Goal: Use online tool/utility: Use online tool/utility

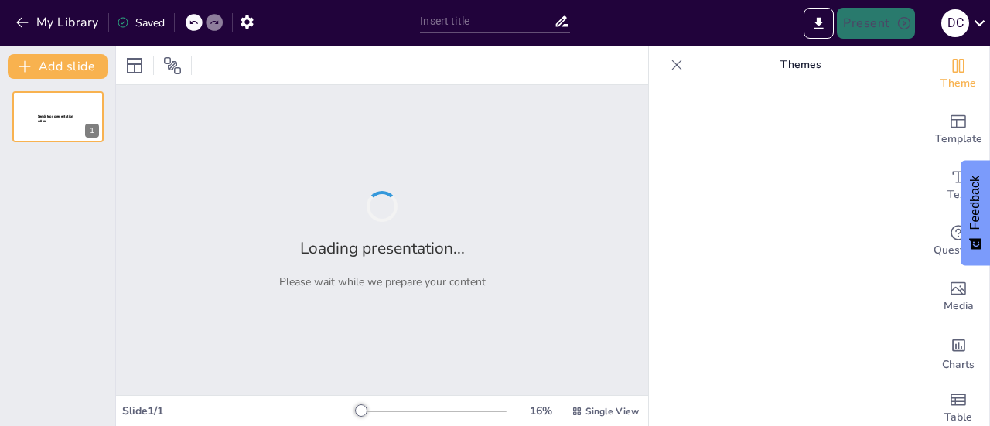
type input "TIM KERJA PELAYANAN KESEHATAN IBU DAN ANAK DINKES JEMBER 2025"
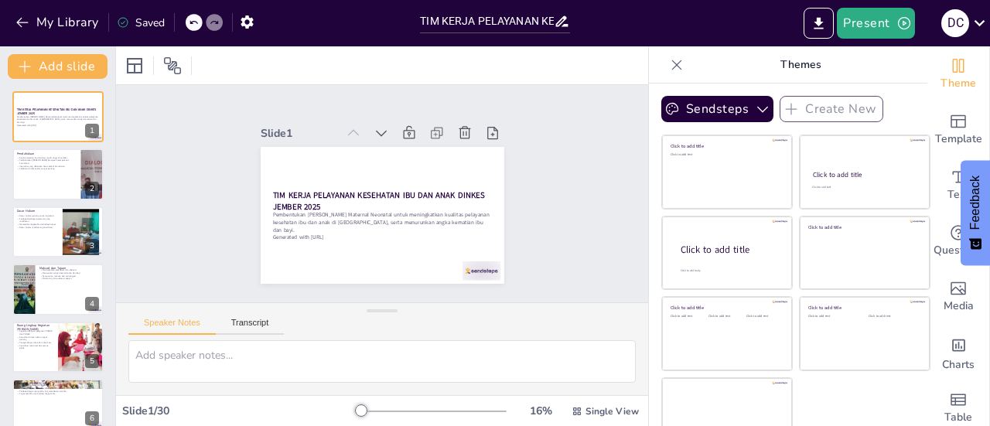
checkbox input "true"
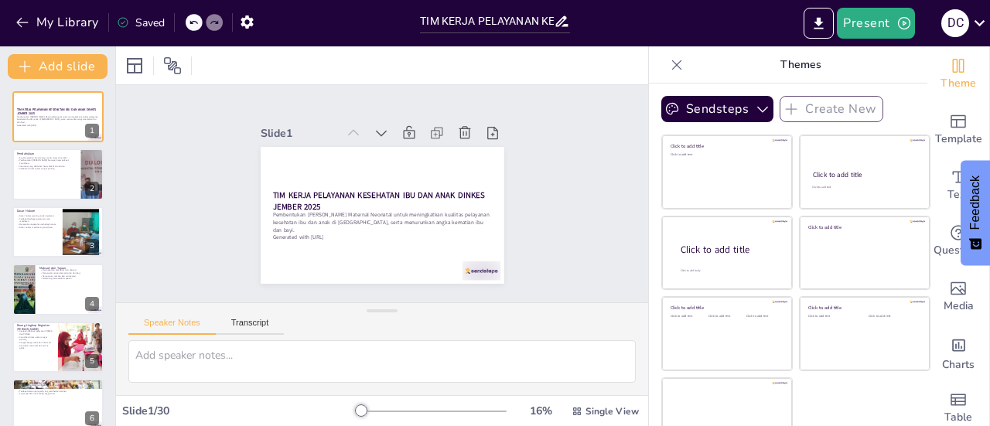
checkbox input "true"
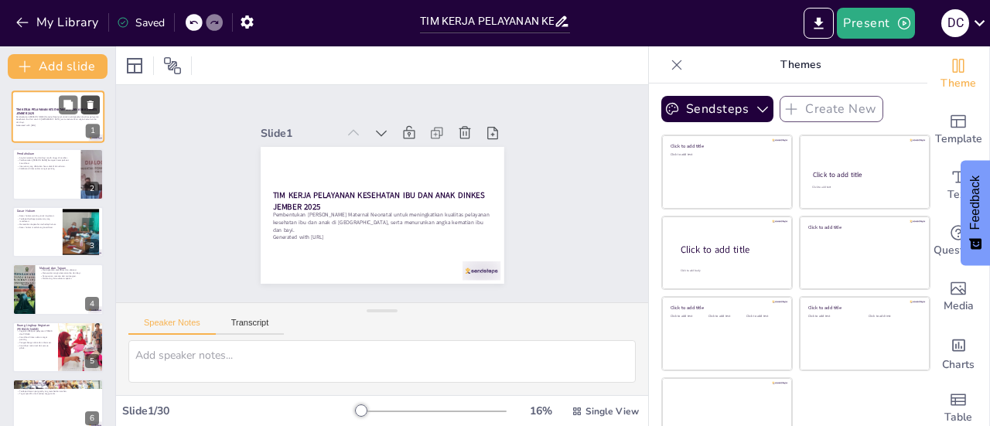
checkbox input "true"
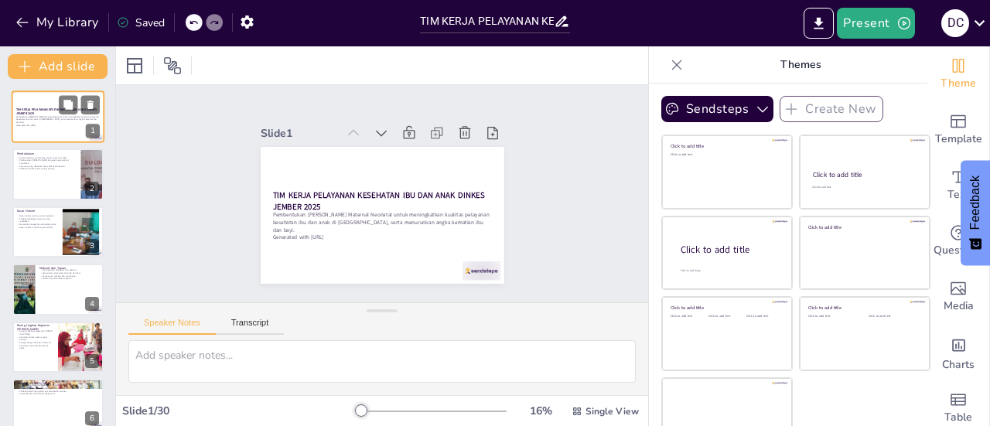
checkbox input "true"
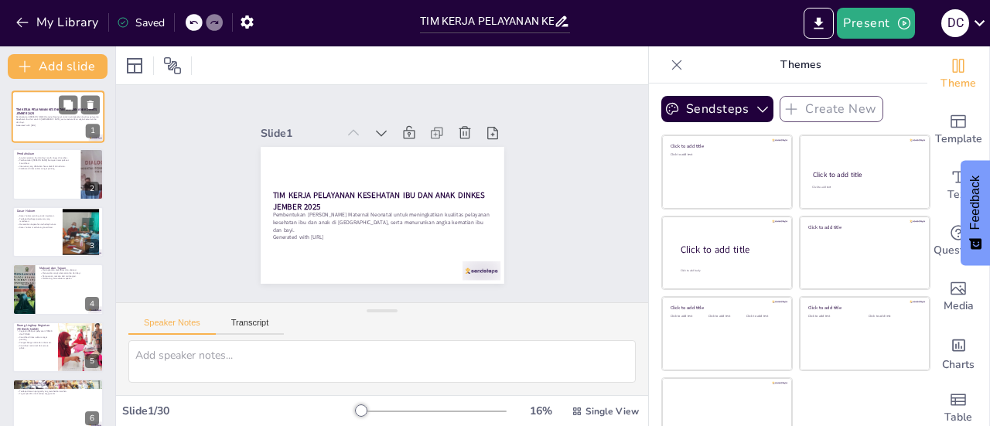
checkbox input "true"
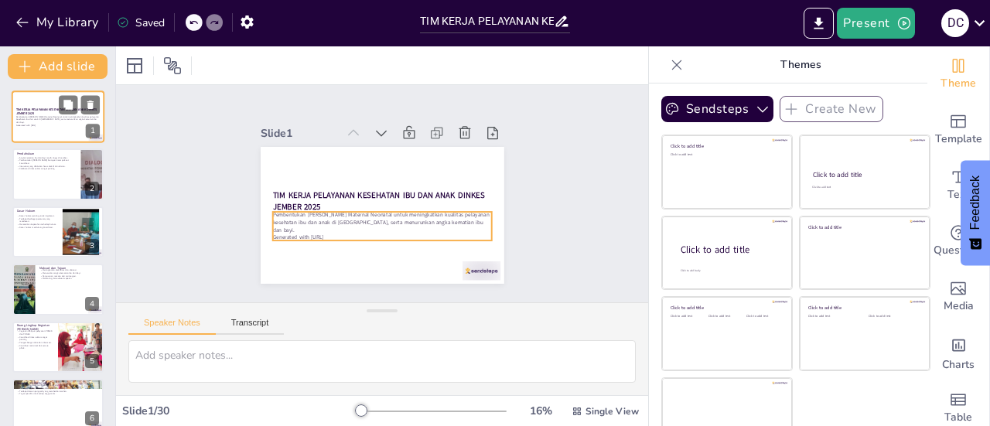
click at [40, 118] on p "Pembentukan [PERSON_NAME] Maternal Neonatal untuk meningkatkan kualitas pelayan…" at bounding box center [58, 119] width 84 height 9
checkbox input "true"
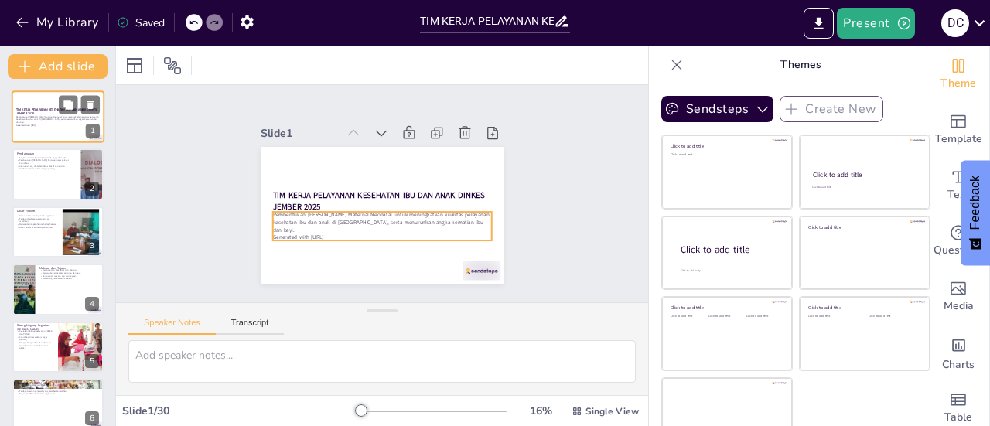
checkbox input "true"
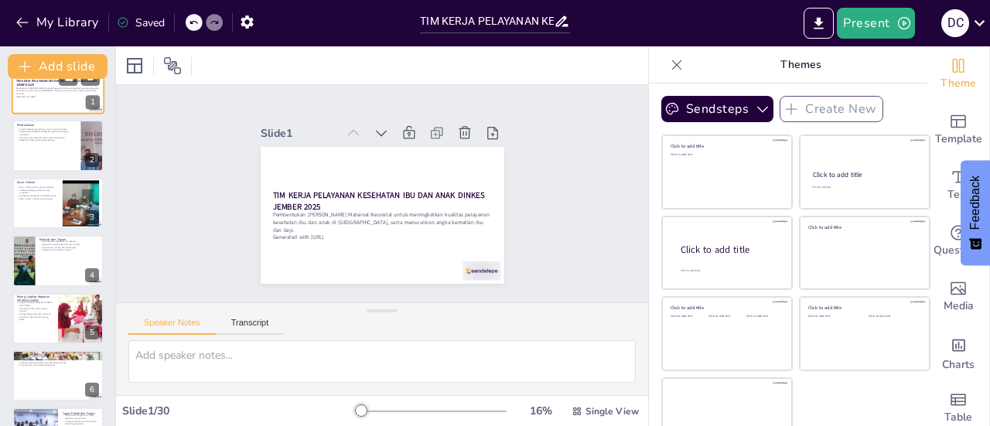
checkbox input "true"
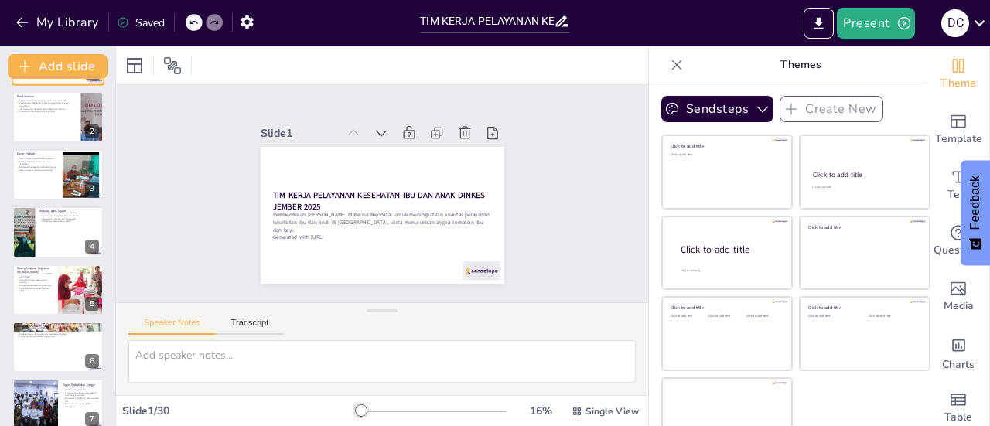
checkbox input "true"
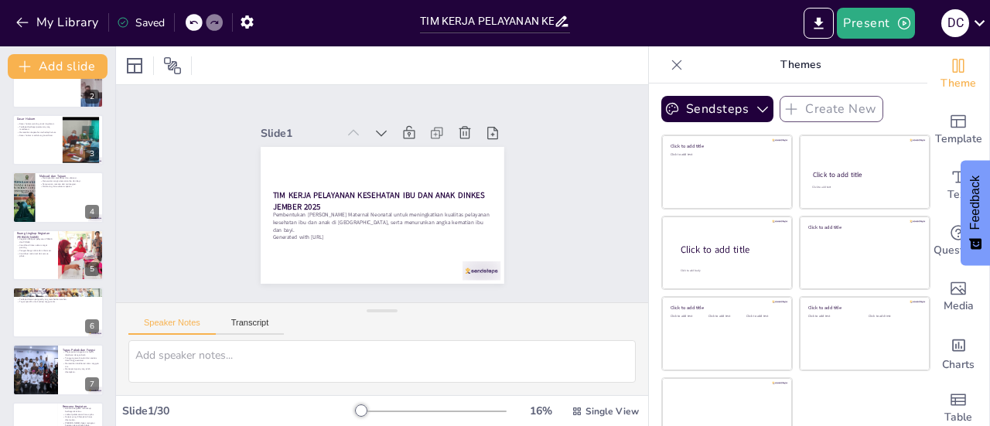
checkbox input "true"
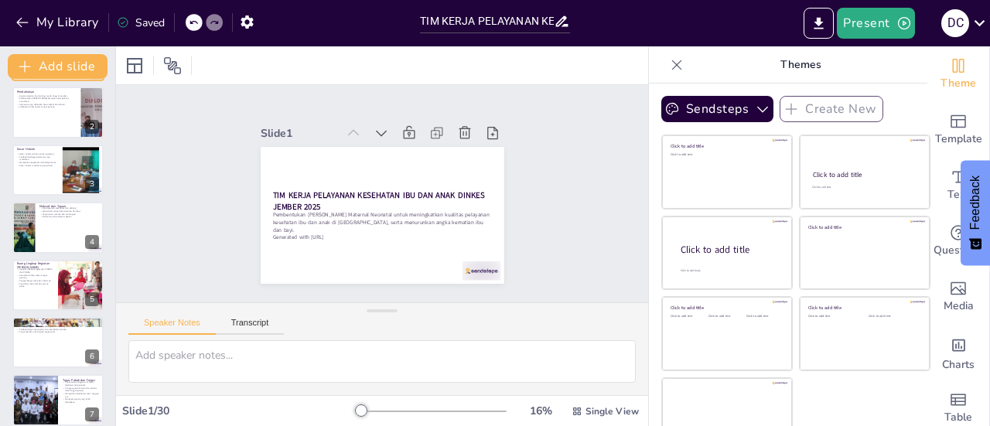
checkbox input "true"
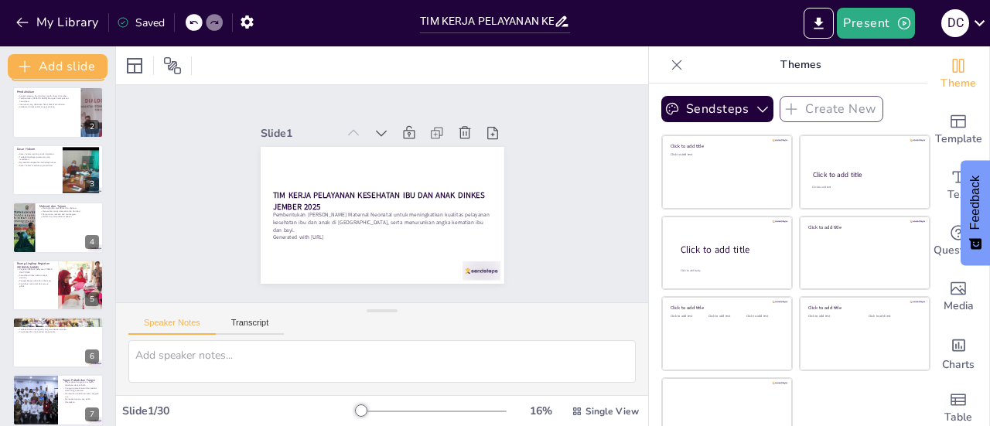
scroll to position [27, 0]
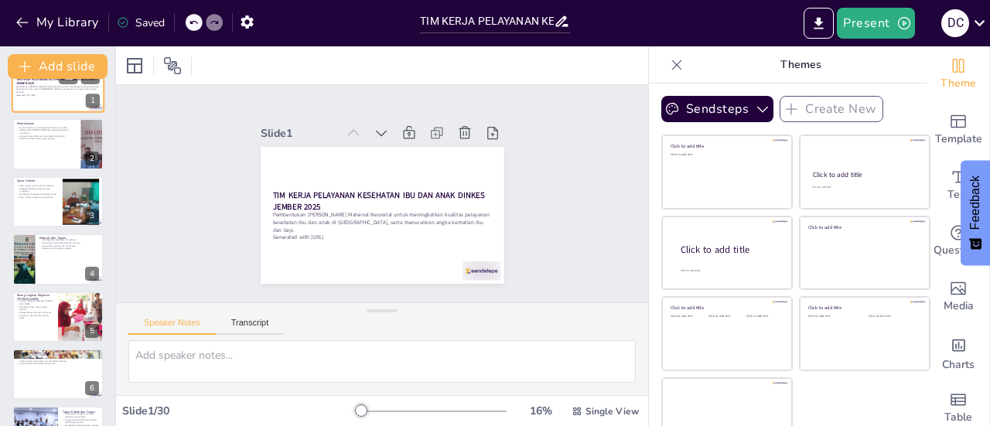
checkbox input "true"
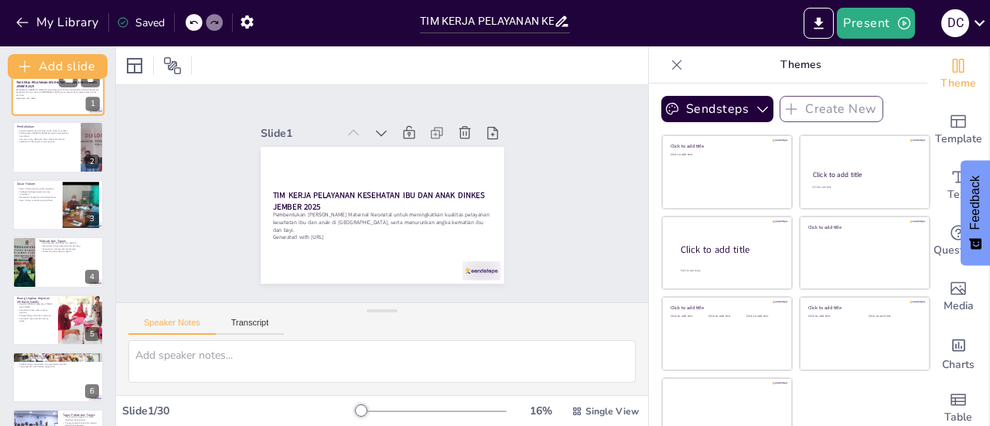
scroll to position [0, 0]
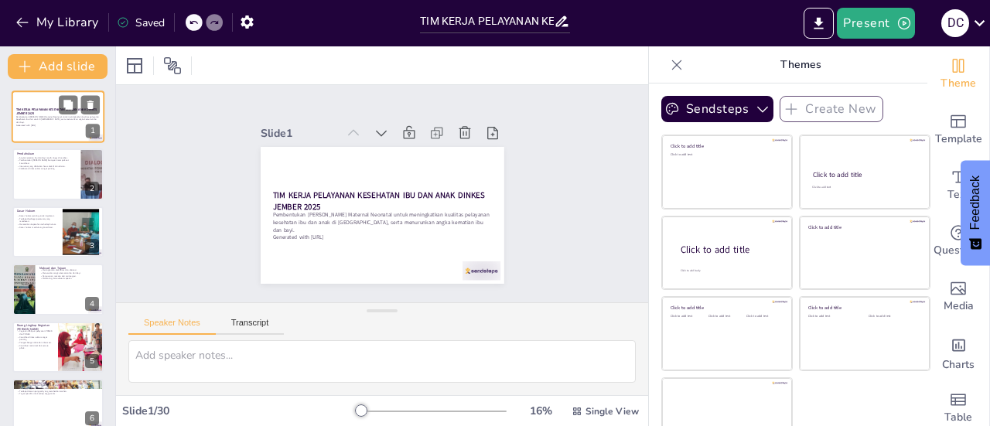
checkbox input "true"
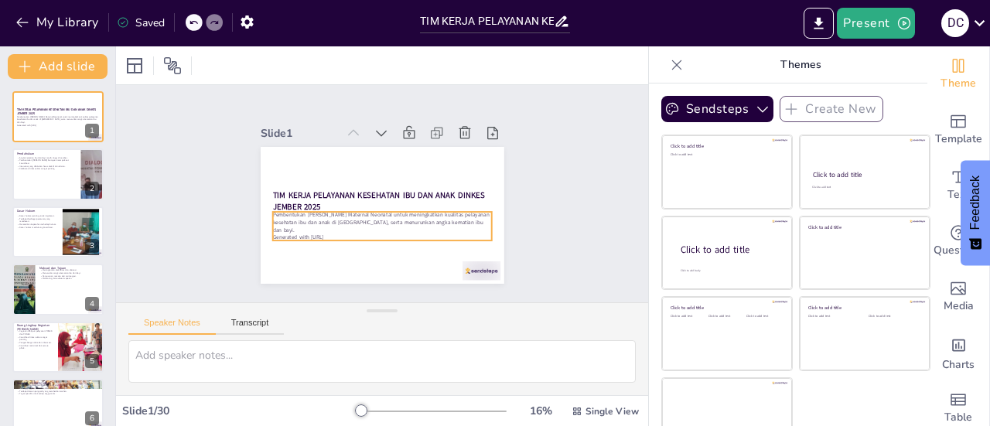
checkbox input "true"
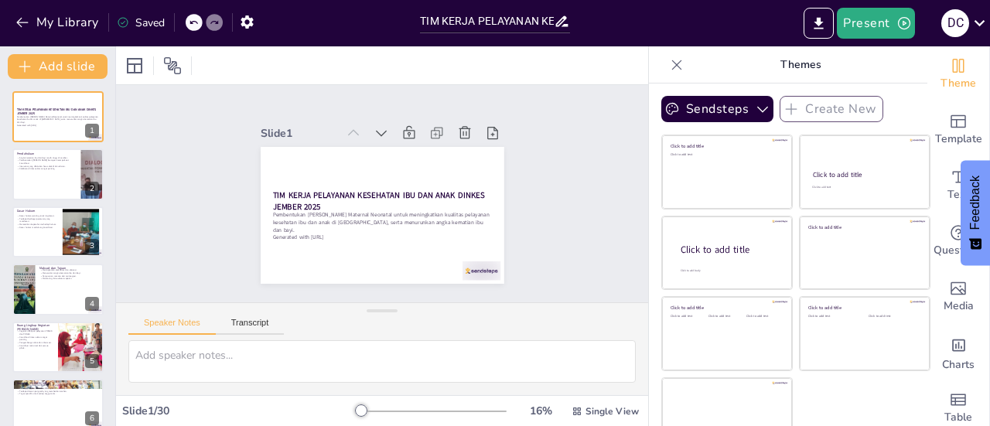
checkbox input "true"
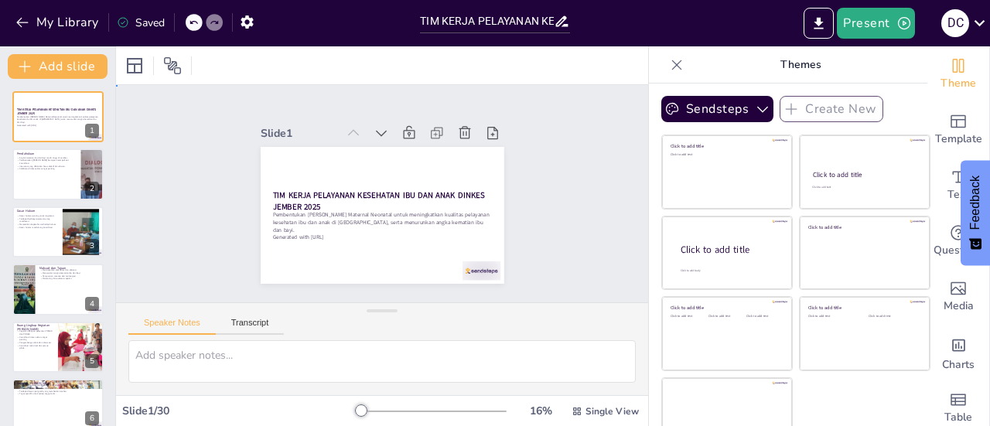
click at [572, 176] on div "Slide 1 TIM KERJA PELAYANAN KESEHATAN IBU DAN ANAK DINKES JEMBER 2025 Pembentuk…" at bounding box center [382, 193] width 532 height 217
checkbox input "true"
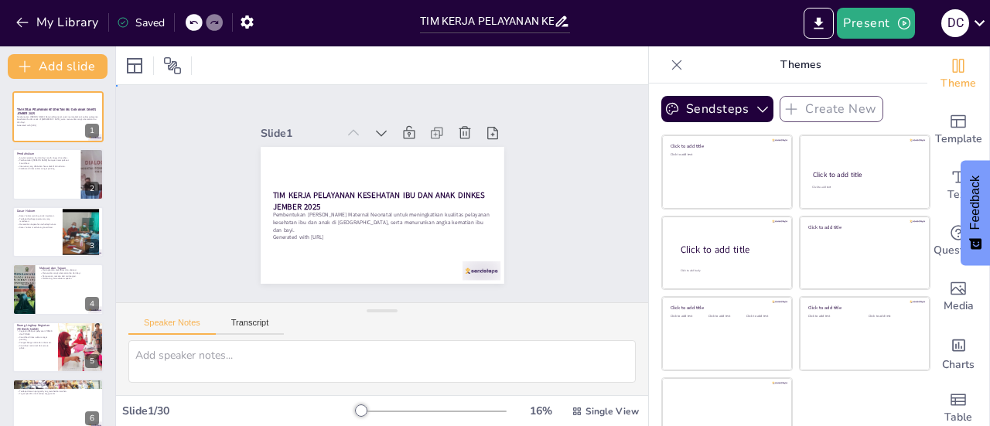
checkbox input "true"
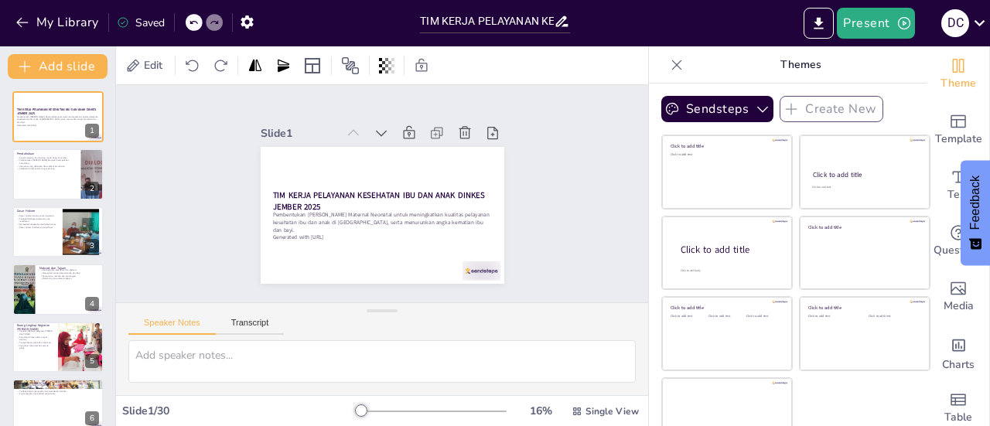
checkbox input "true"
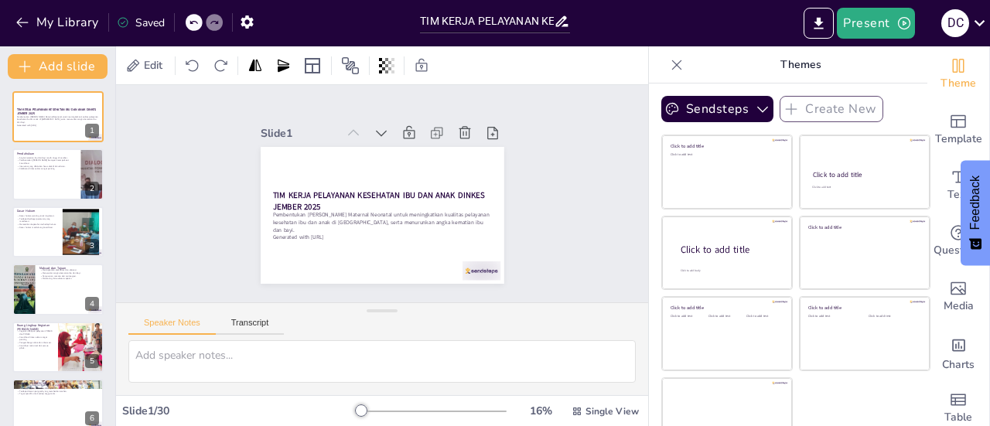
checkbox input "true"
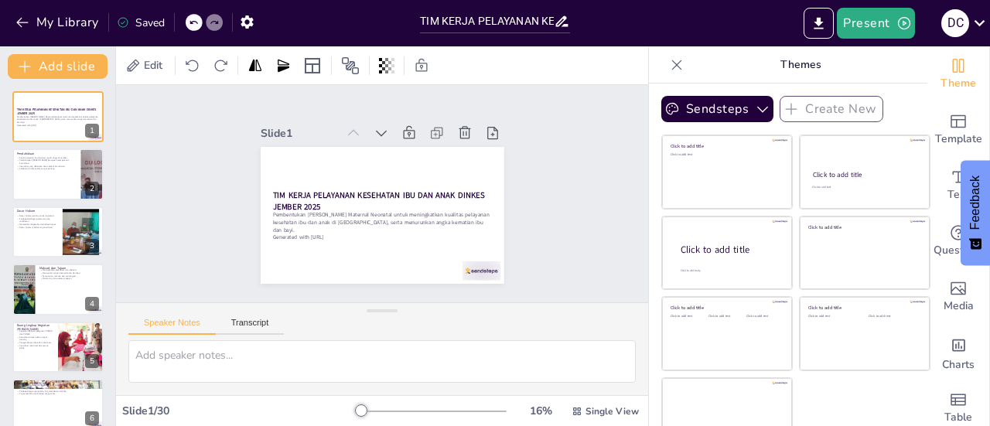
checkbox input "true"
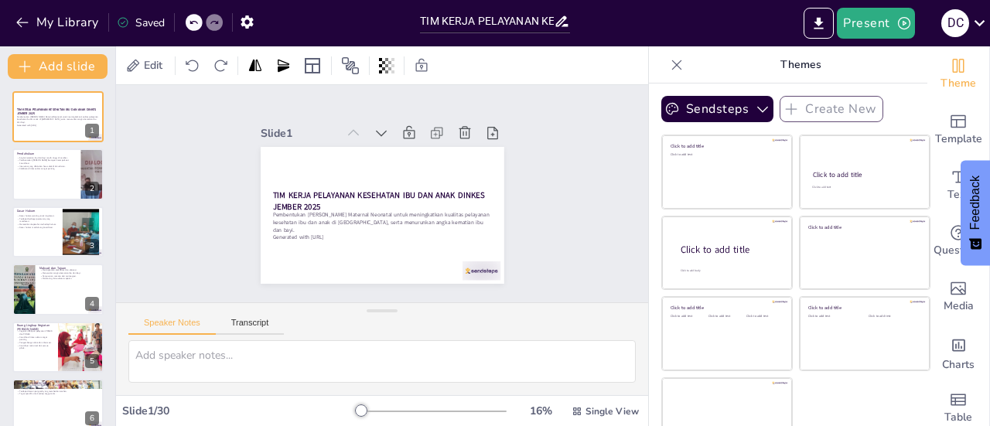
checkbox input "true"
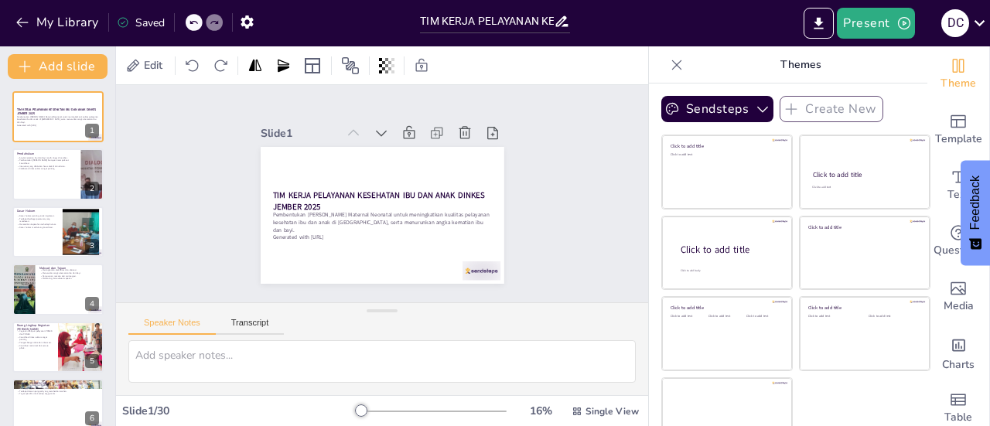
checkbox input "true"
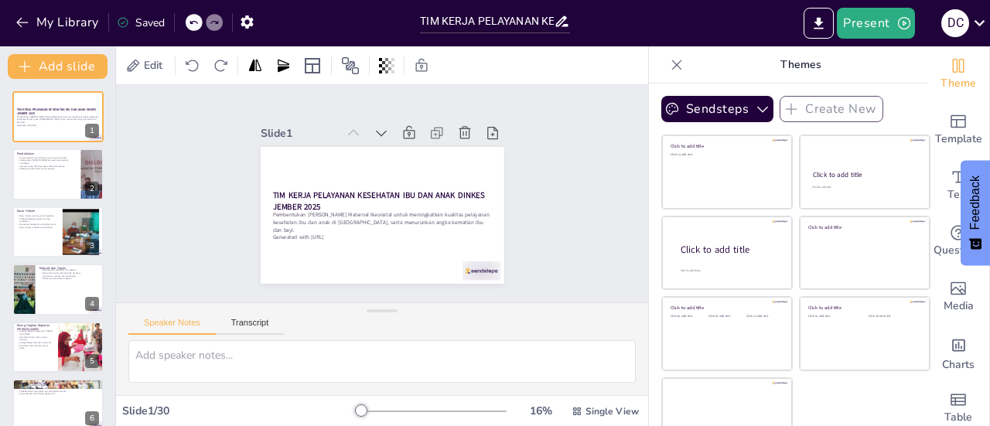
checkbox input "true"
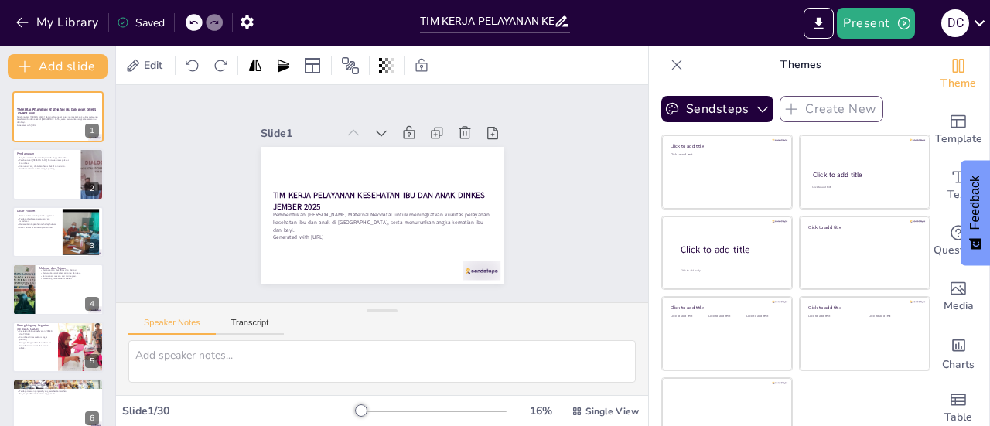
checkbox input "true"
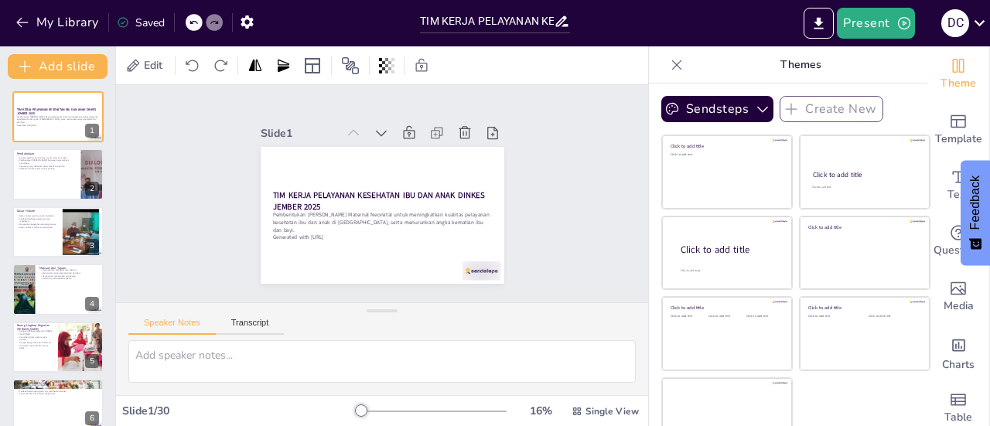
checkbox input "true"
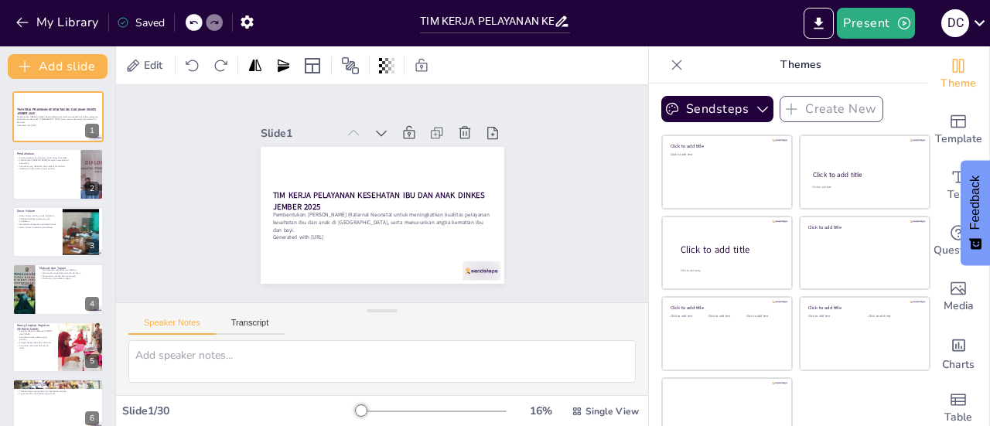
checkbox input "true"
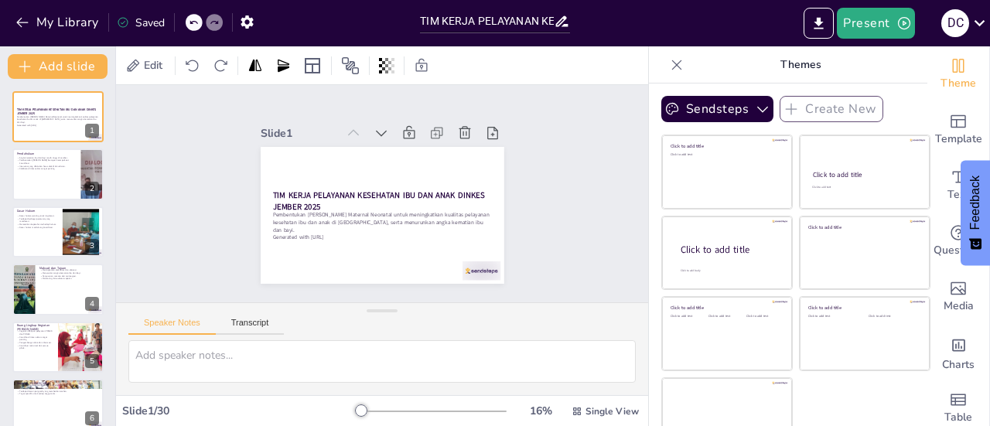
checkbox input "true"
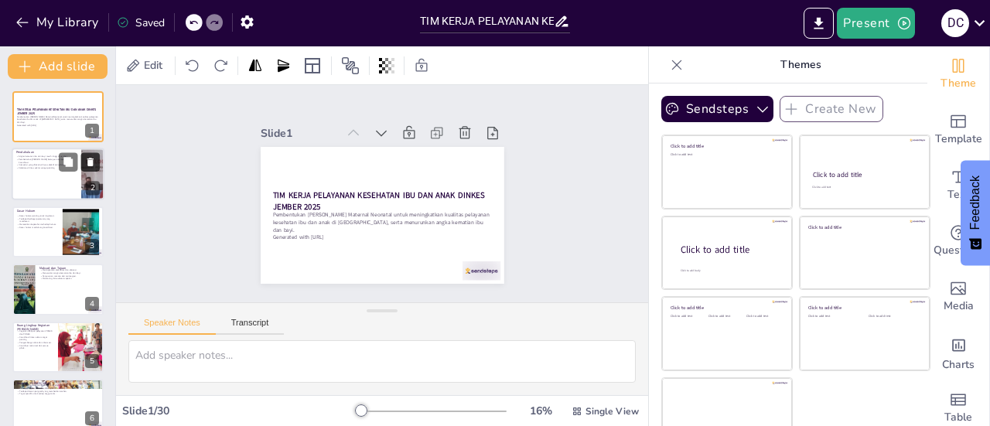
checkbox input "true"
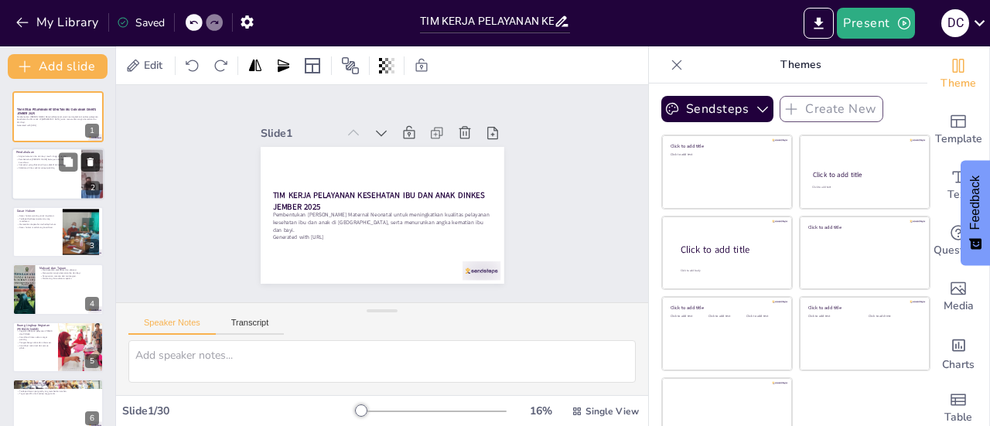
checkbox input "true"
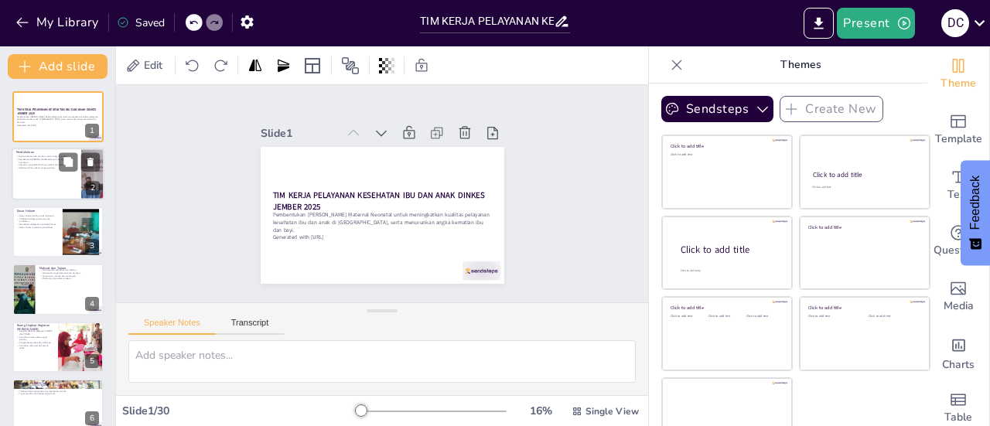
checkbox input "true"
click at [31, 187] on div at bounding box center [58, 174] width 93 height 53
type textarea "Angka kematian ibu dan bayi yang tinggi di [GEOGRAPHIC_DATA] merupakan tantanga…"
checkbox input "true"
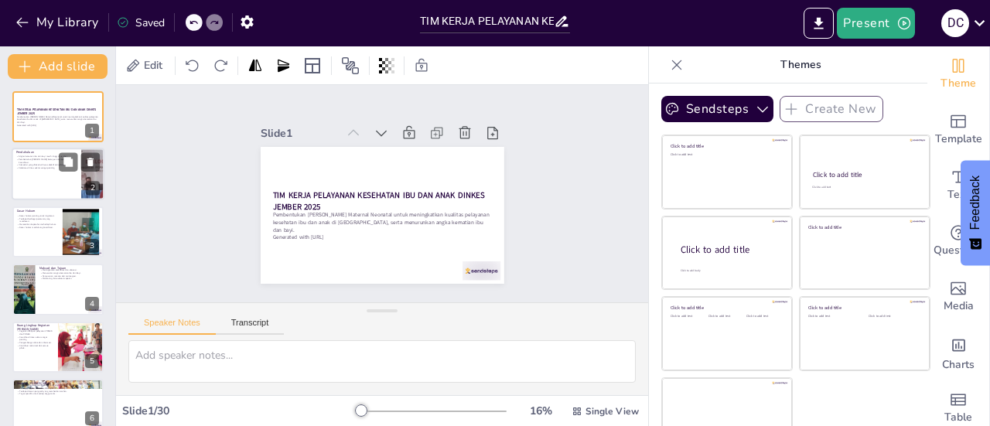
checkbox input "true"
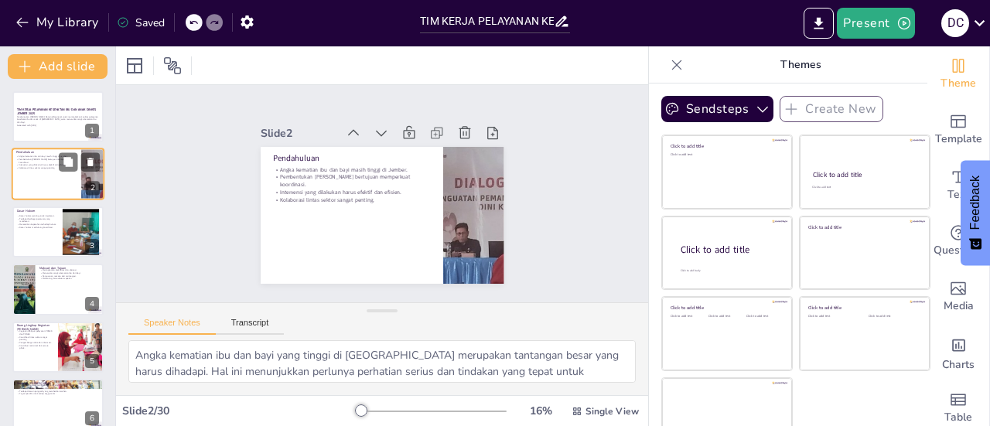
checkbox input "true"
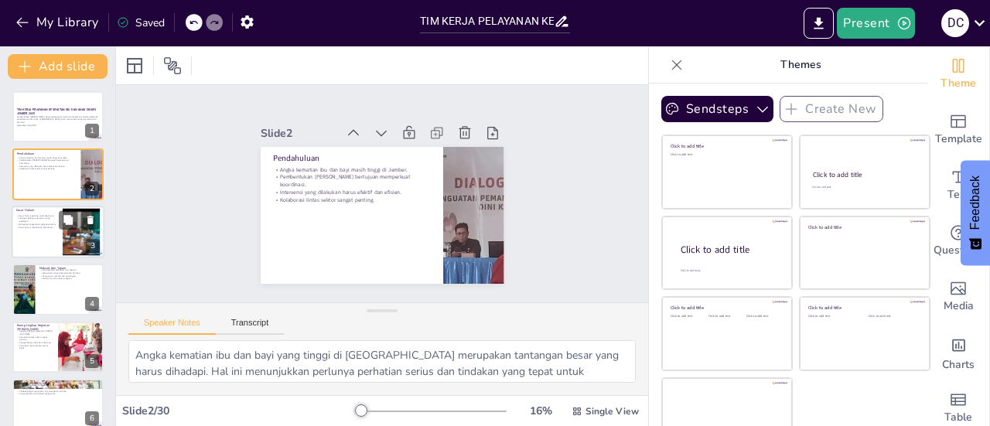
checkbox input "true"
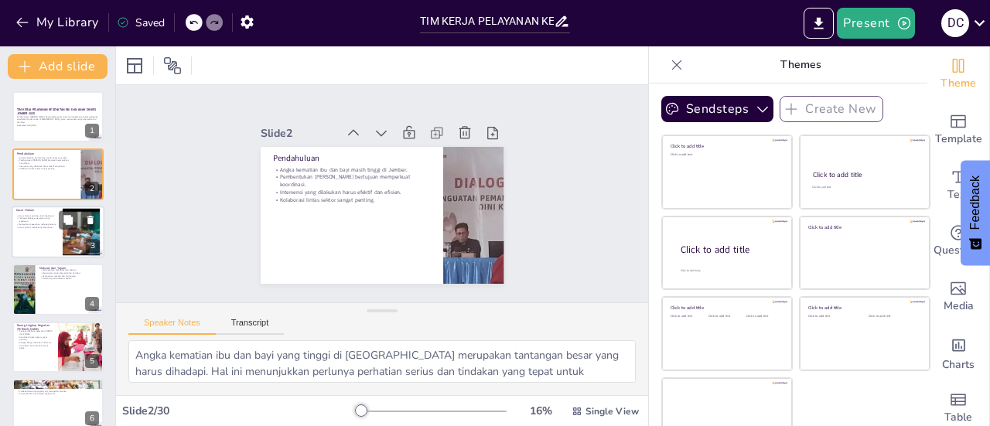
checkbox input "true"
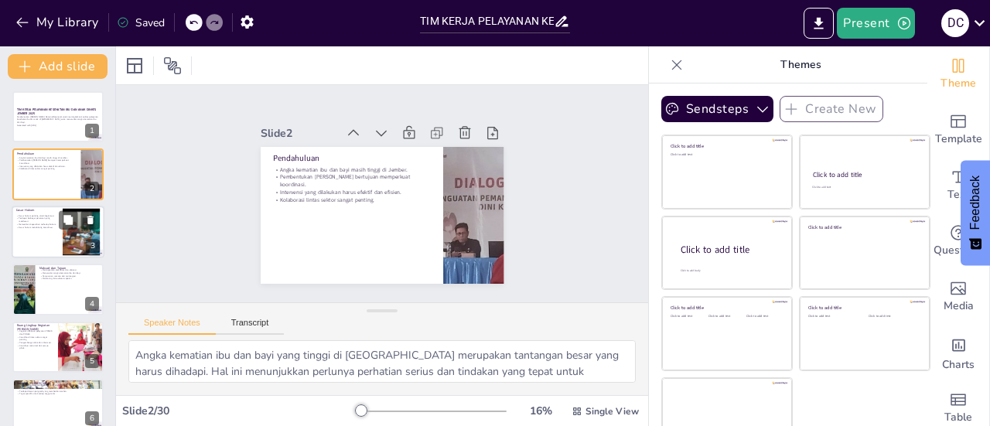
checkbox input "true"
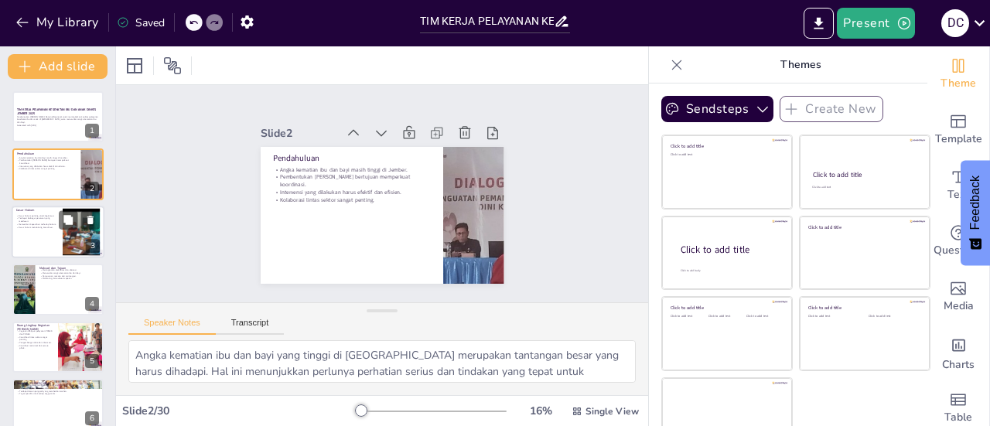
checkbox input "true"
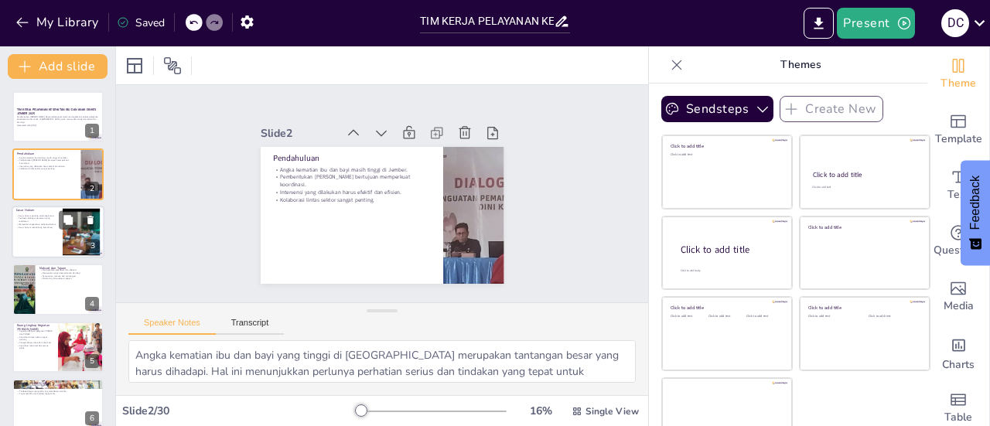
checkbox input "true"
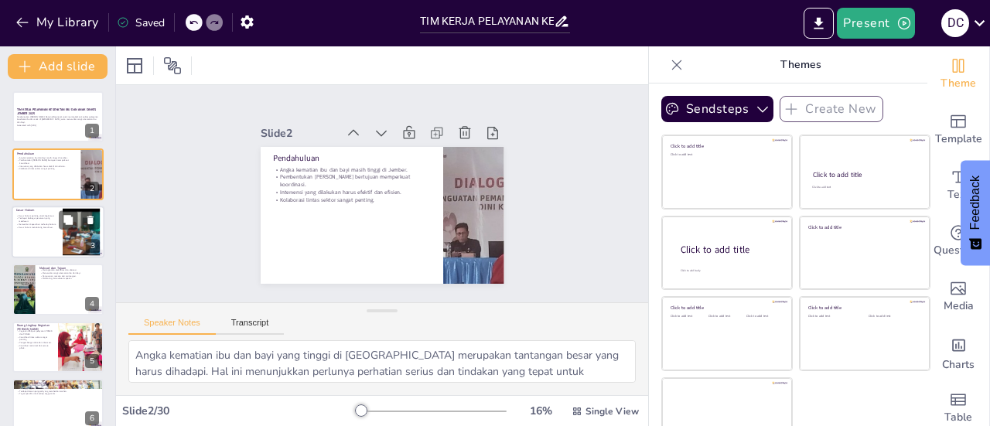
click at [26, 231] on div at bounding box center [58, 232] width 93 height 53
type textarea "Memahami dasar hukum yang mendasari pembentukan [PERSON_NAME] sangat penting un…"
checkbox input "true"
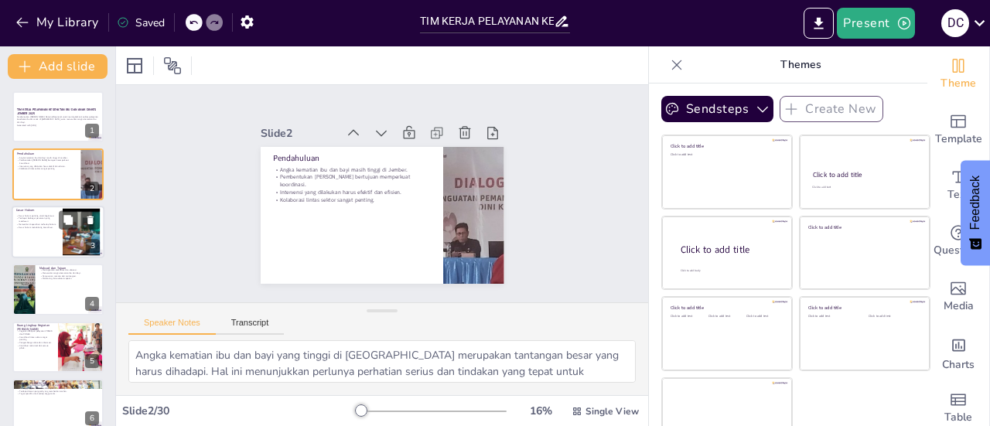
checkbox input "true"
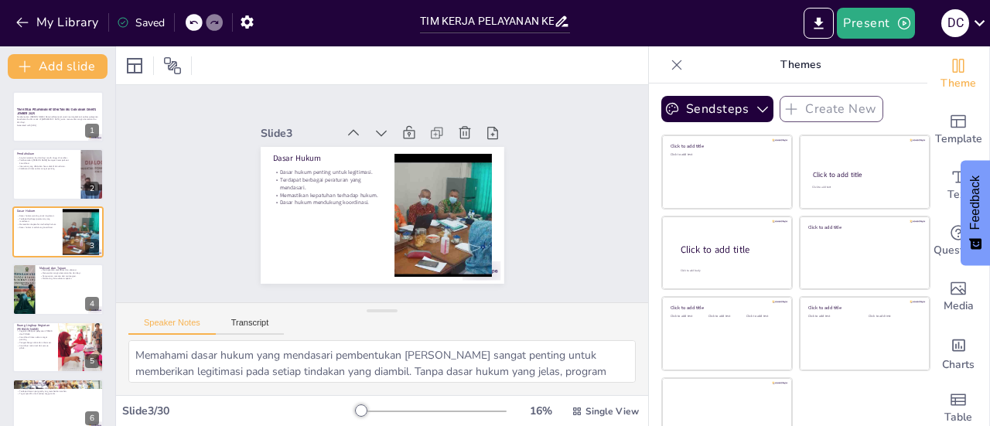
checkbox input "true"
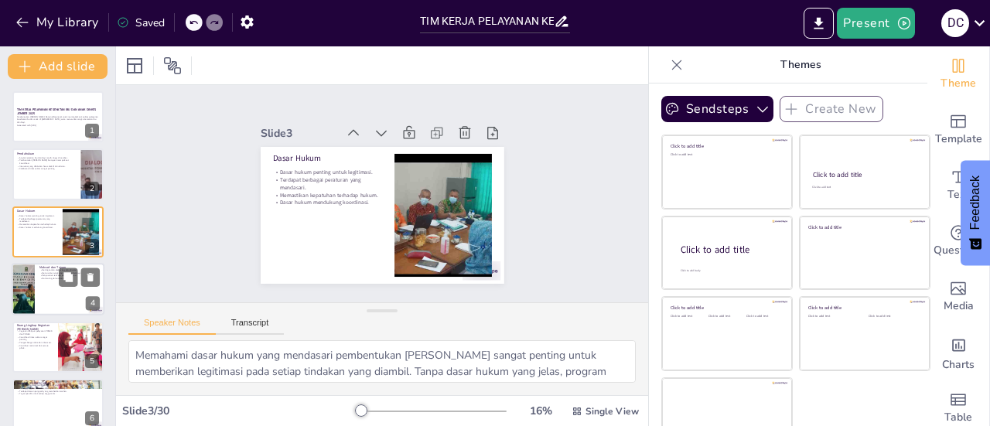
checkbox input "true"
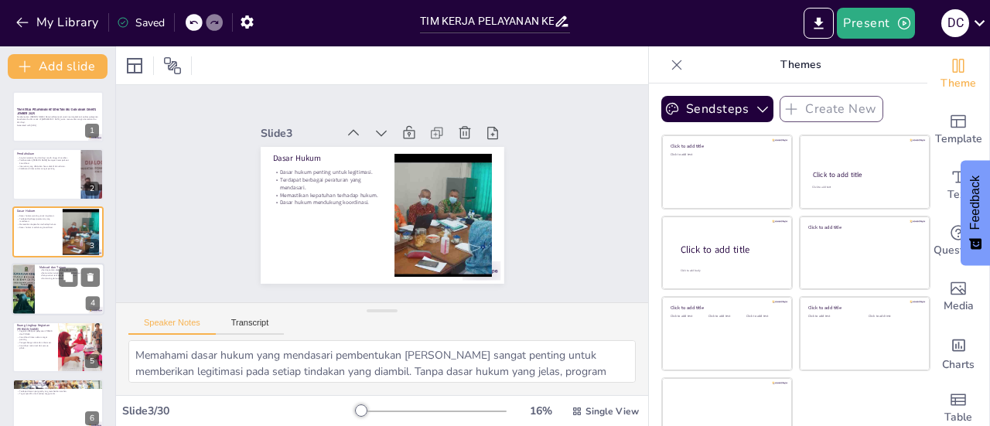
click at [25, 284] on div at bounding box center [22, 289] width 87 height 53
type textarea "Meningkatkan efektivitas dan efisiensi dalam pelayanan kesehatan adalah salah s…"
checkbox input "true"
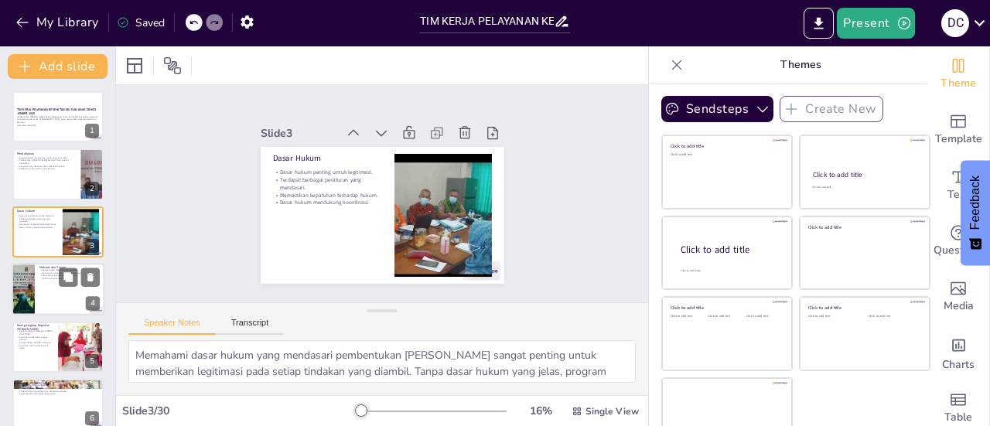
checkbox input "true"
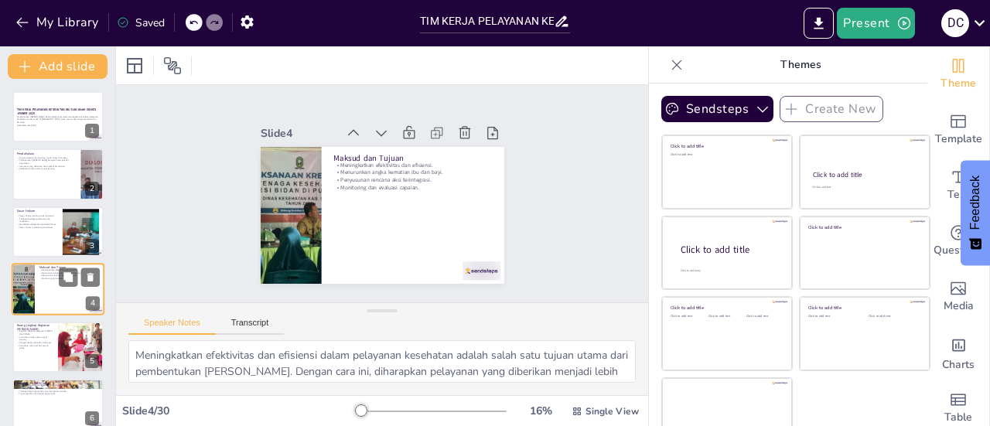
scroll to position [37, 0]
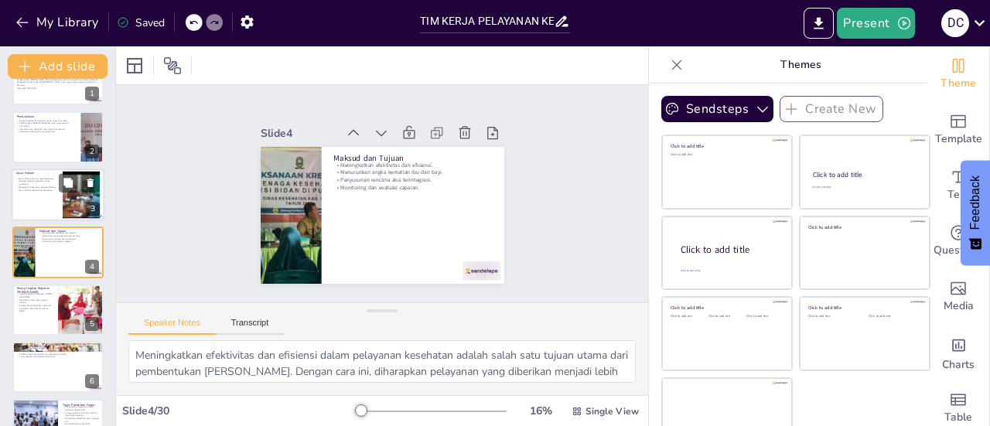
checkbox input "true"
click at [36, 201] on div at bounding box center [58, 195] width 93 height 53
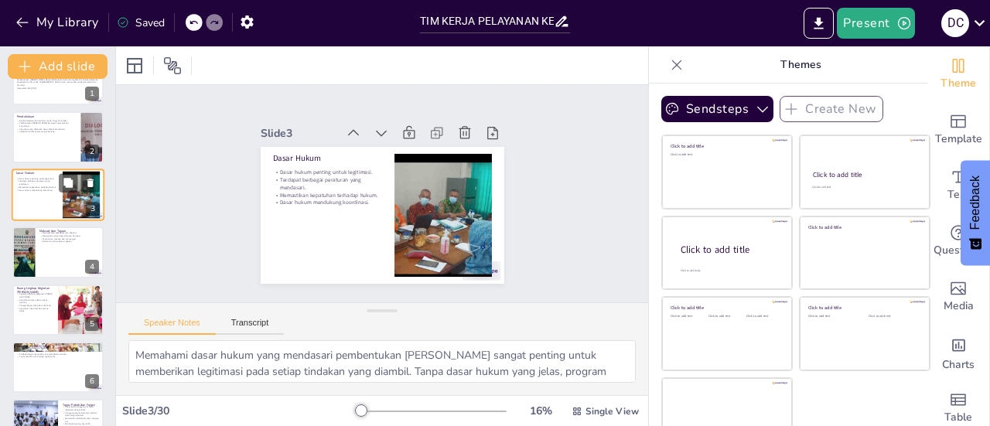
scroll to position [0, 0]
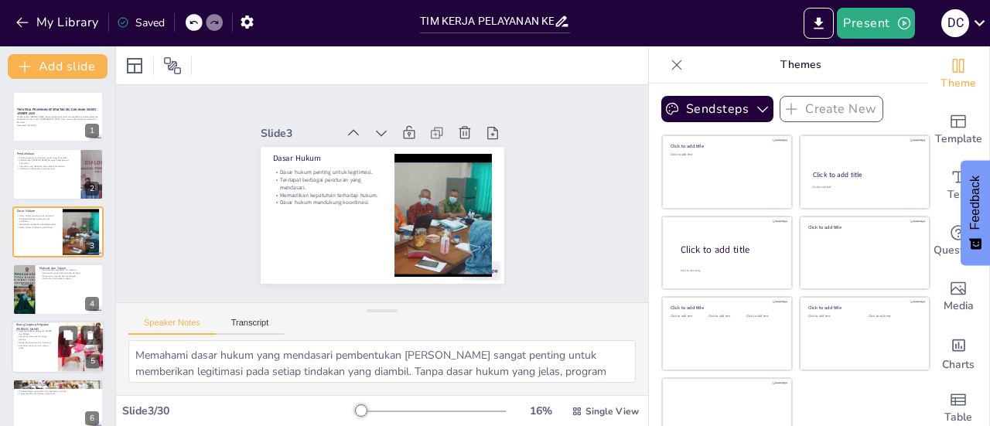
click at [41, 344] on p "Kontribusi maksimal dari semua pihak." at bounding box center [34, 346] width 37 height 5
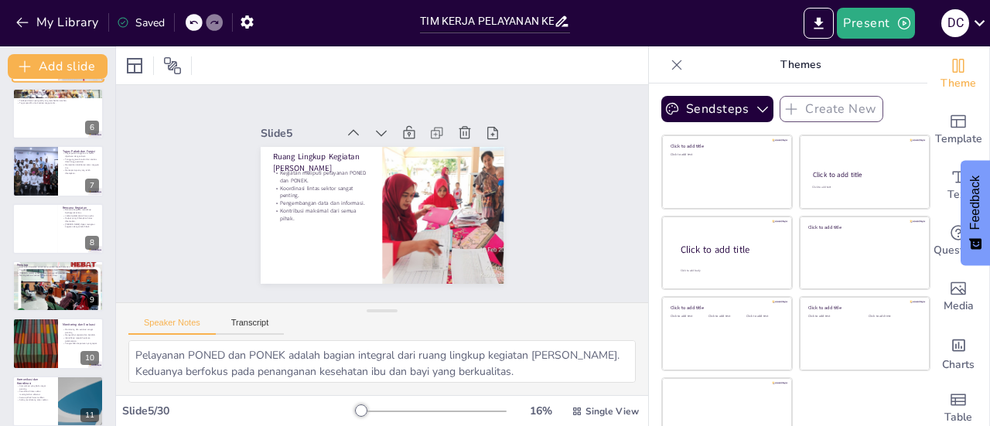
scroll to position [289, 0]
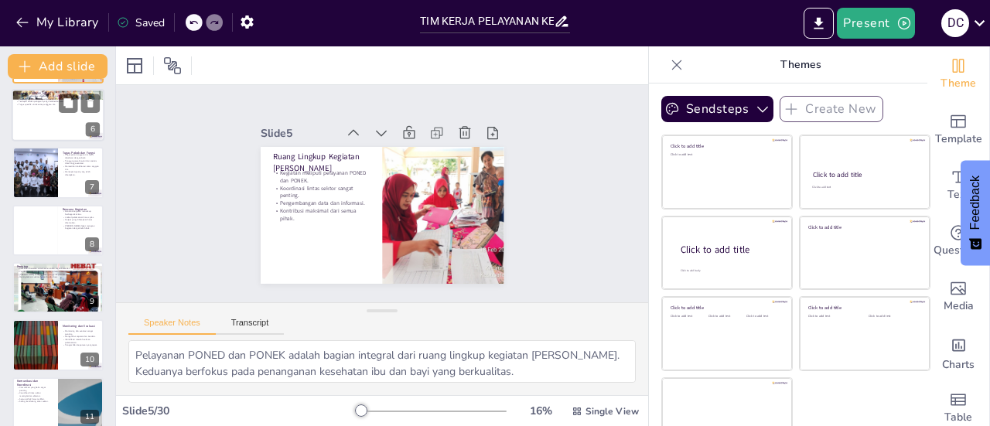
click at [40, 114] on div at bounding box center [58, 115] width 93 height 53
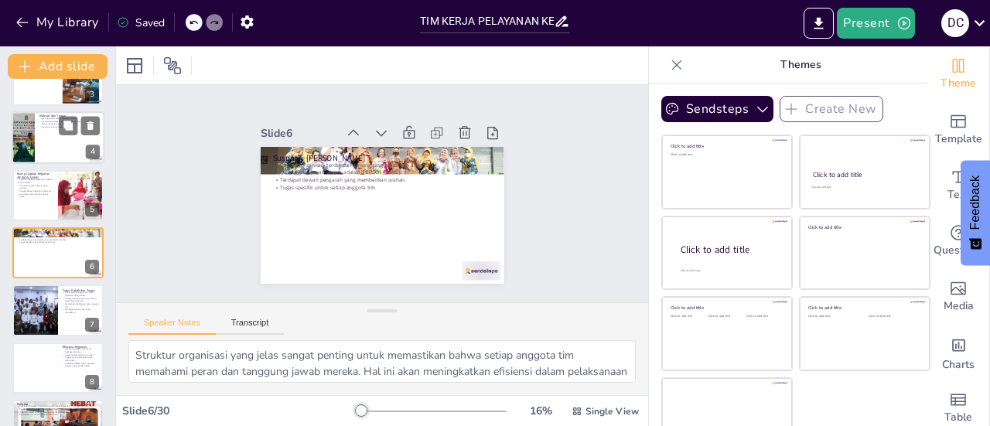
click at [19, 143] on div at bounding box center [22, 137] width 87 height 53
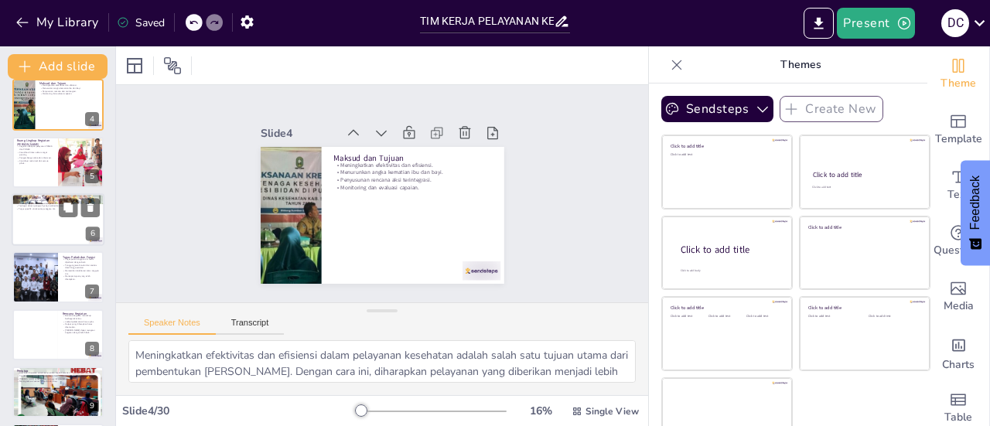
scroll to position [188, 0]
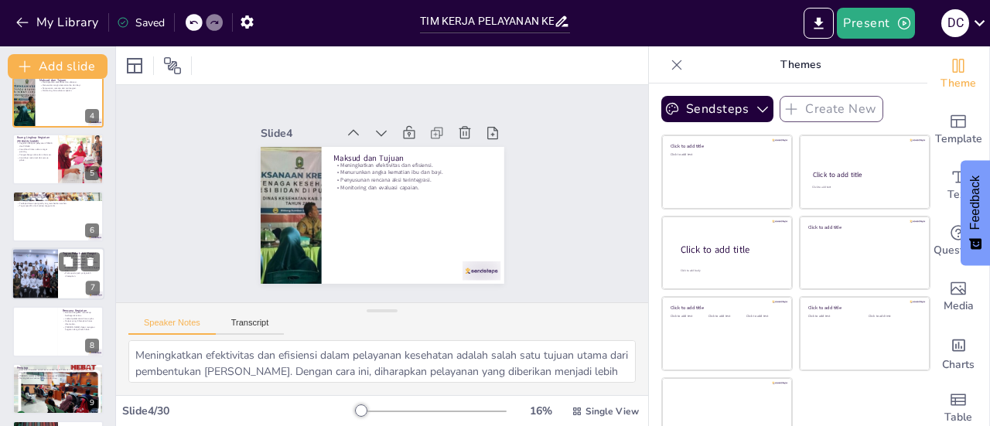
click at [27, 282] on div at bounding box center [34, 274] width 92 height 53
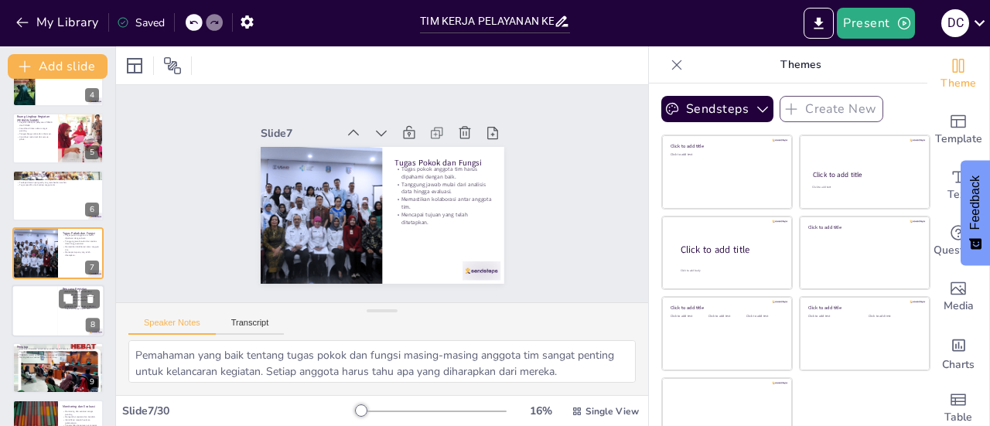
click at [30, 312] on div at bounding box center [35, 311] width 46 height 53
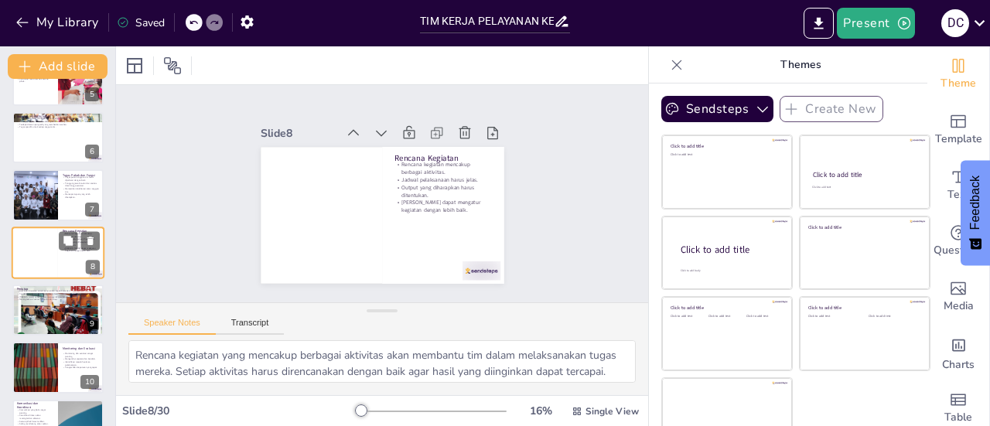
click at [30, 312] on div at bounding box center [57, 309] width 91 height 91
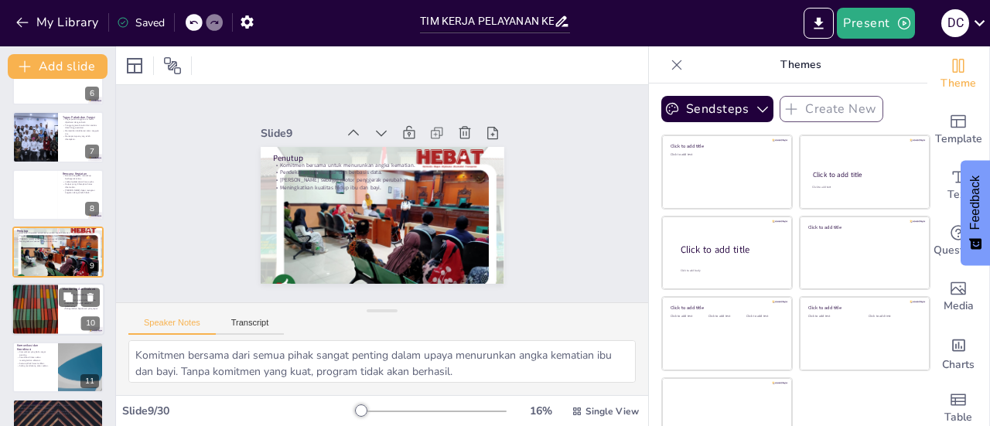
click at [32, 315] on div at bounding box center [34, 310] width 93 height 53
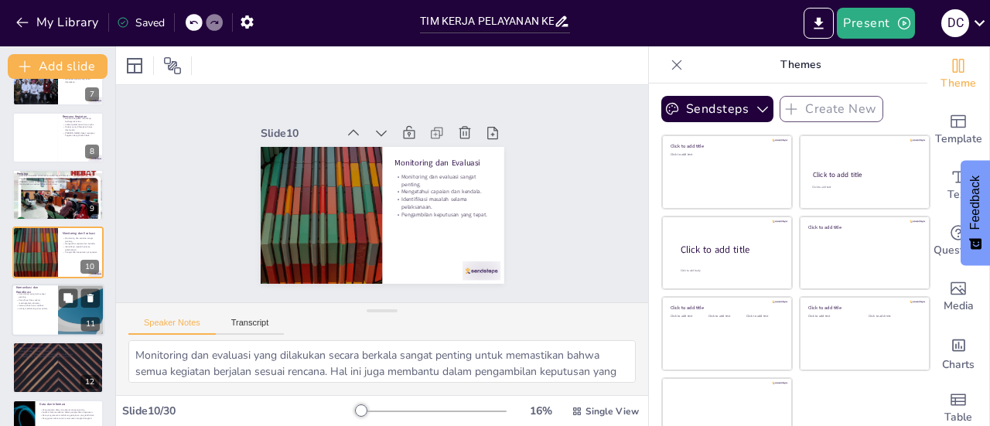
click at [27, 310] on p "Saling mendukung antar sektor." at bounding box center [34, 308] width 37 height 3
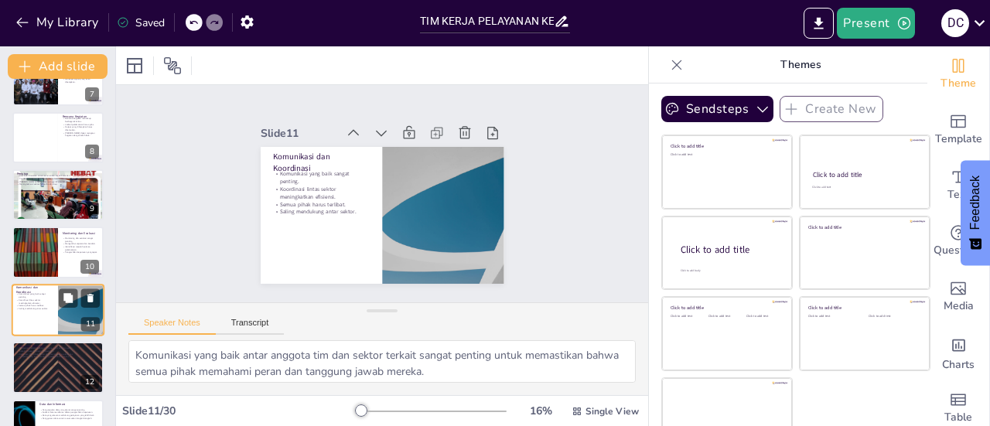
scroll to position [439, 0]
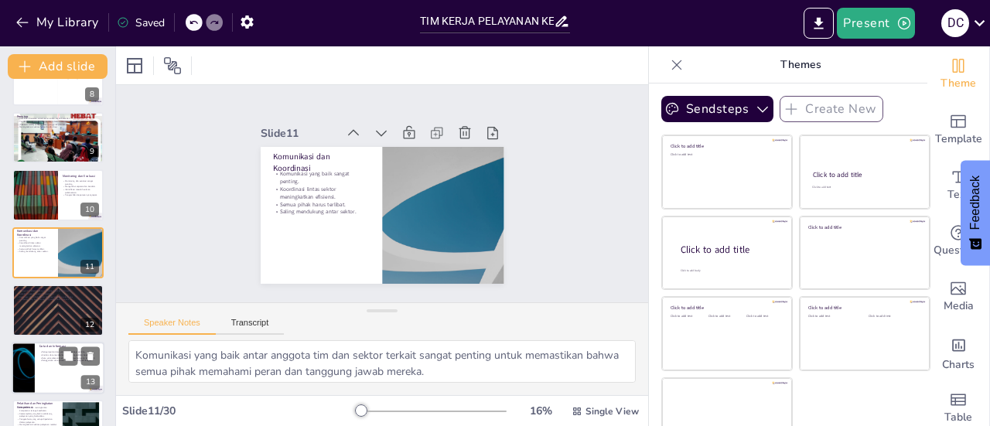
click at [23, 361] on div at bounding box center [23, 368] width 93 height 53
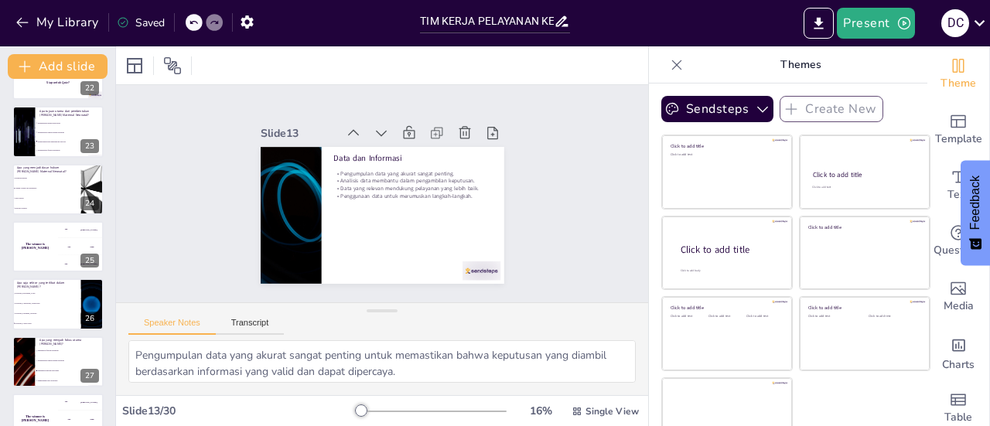
scroll to position [1397, 0]
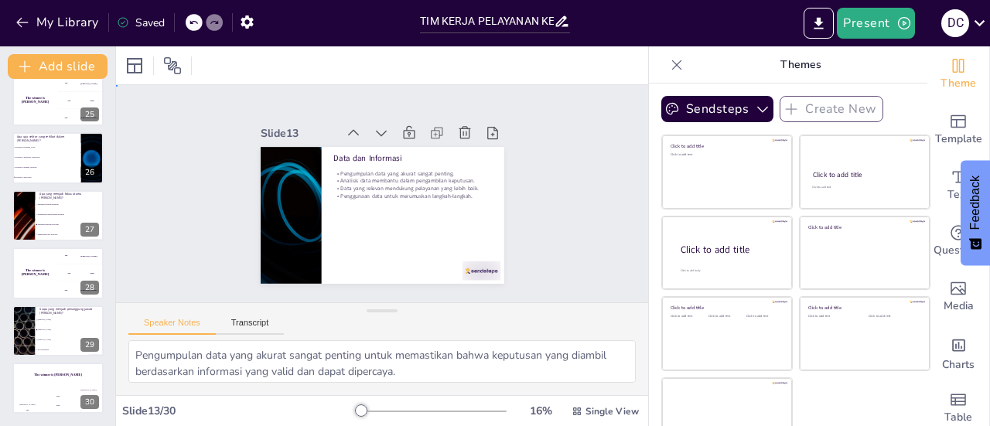
click at [552, 188] on div "Slide 1 TIM KERJA PELAYANAN KESEHATAN IBU DAN ANAK DINKES JEMBER 2025 Pembentuk…" at bounding box center [382, 193] width 552 height 271
